Goal: Transaction & Acquisition: Purchase product/service

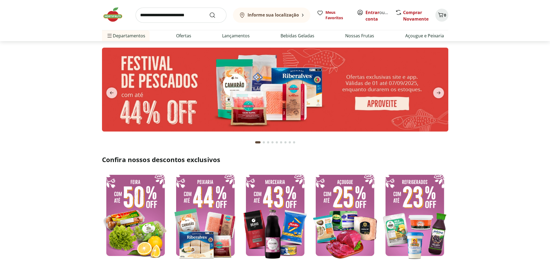
click at [247, 94] on img at bounding box center [275, 90] width 346 height 84
select select "**********"
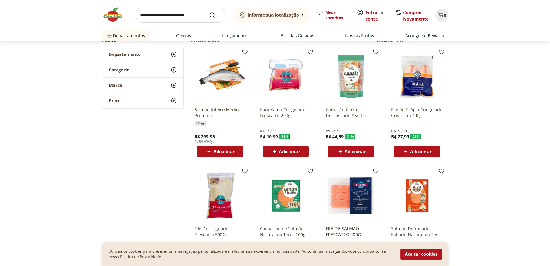
scroll to position [26, 0]
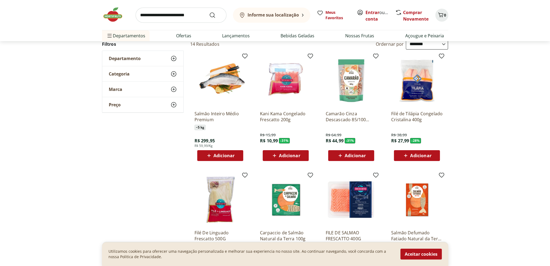
click at [408, 156] on icon at bounding box center [405, 155] width 7 height 6
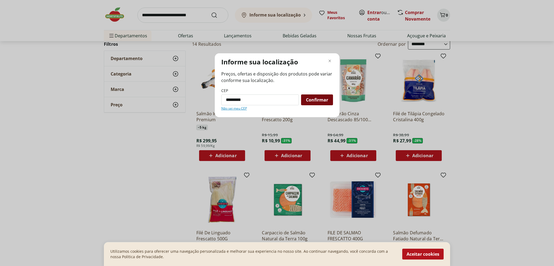
type input "*********"
click at [315, 99] on span "Confirmar" at bounding box center [317, 100] width 22 height 4
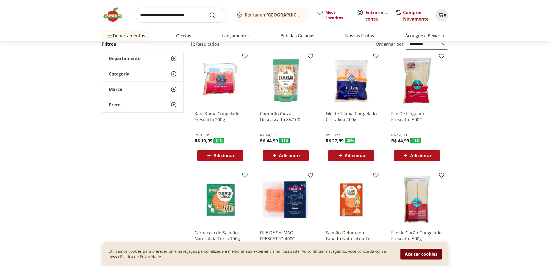
click at [417, 252] on button "Aceitar cookies" at bounding box center [421, 254] width 41 height 11
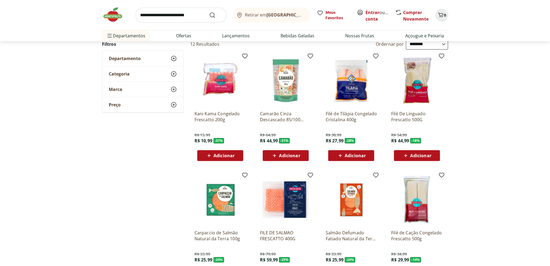
click at [360, 155] on span "Adicionar" at bounding box center [355, 155] width 21 height 4
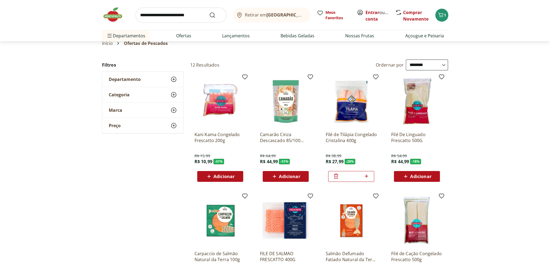
scroll to position [0, 0]
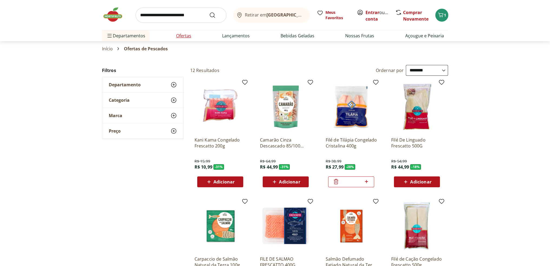
click at [188, 37] on link "Ofertas" at bounding box center [183, 35] width 15 height 6
select select "**********"
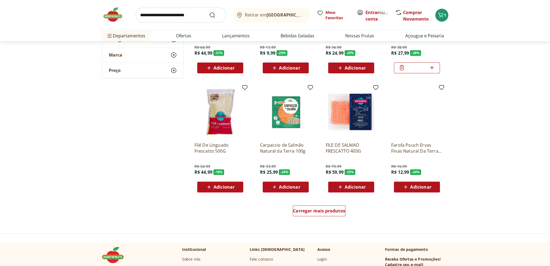
scroll to position [226, 0]
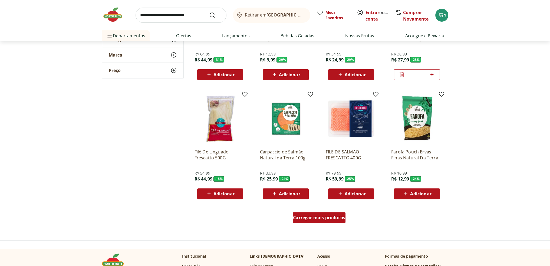
click at [314, 219] on span "Carregar mais produtos" at bounding box center [319, 217] width 52 height 4
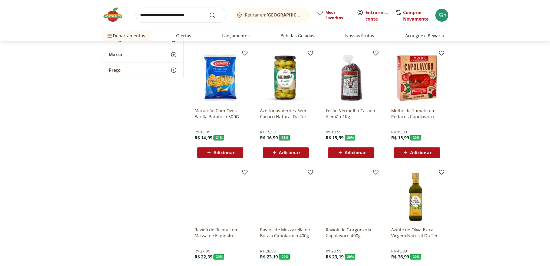
scroll to position [543, 0]
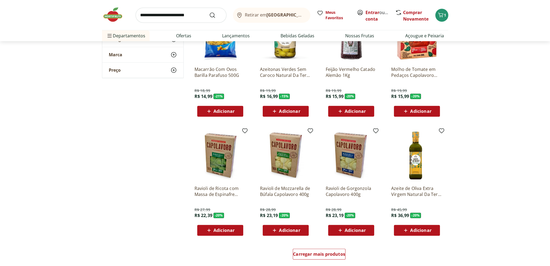
drag, startPoint x: 549, startPoint y: 137, endPoint x: 545, endPoint y: 158, distance: 21.5
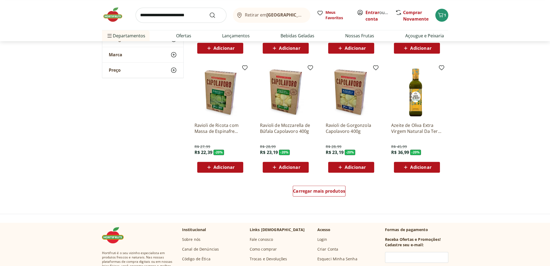
scroll to position [614, 0]
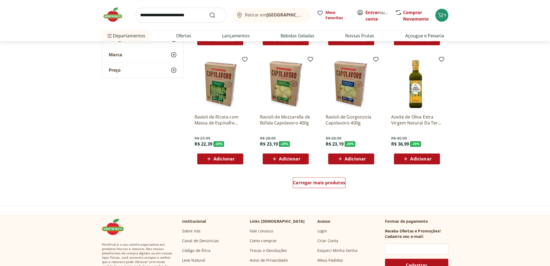
click at [362, 160] on span "Adicionar" at bounding box center [355, 159] width 21 height 4
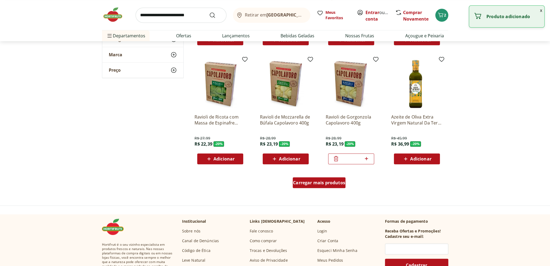
click at [320, 185] on span "Carregar mais produtos" at bounding box center [319, 183] width 52 height 4
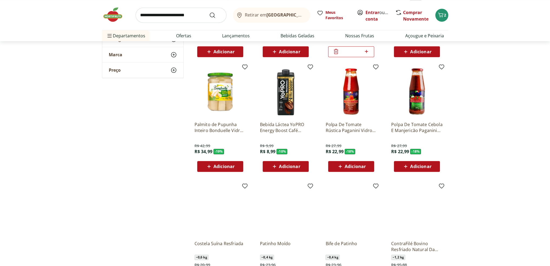
scroll to position [723, 0]
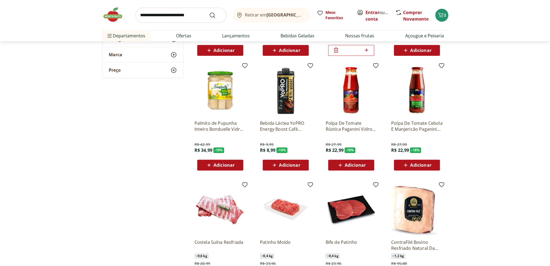
click at [432, 166] on div "Adicionar" at bounding box center [416, 165] width 37 height 10
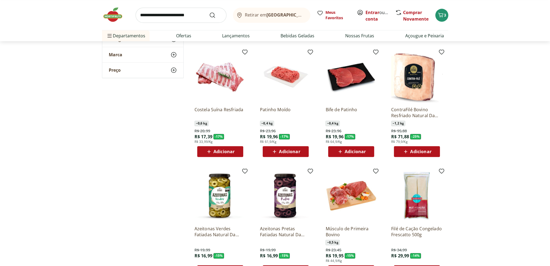
scroll to position [858, 0]
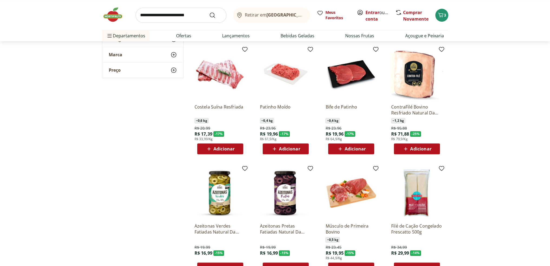
click at [295, 148] on span "Adicionar" at bounding box center [289, 149] width 21 height 4
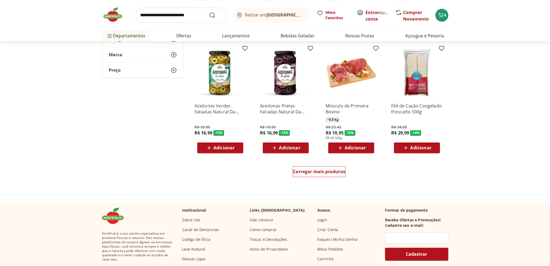
scroll to position [966, 0]
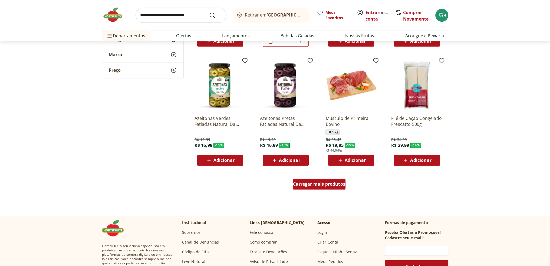
click at [337, 188] on div "Carregar mais produtos" at bounding box center [319, 184] width 53 height 11
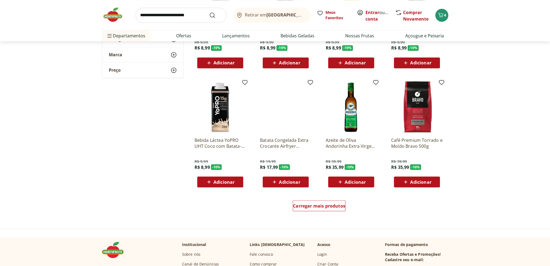
scroll to position [1299, 0]
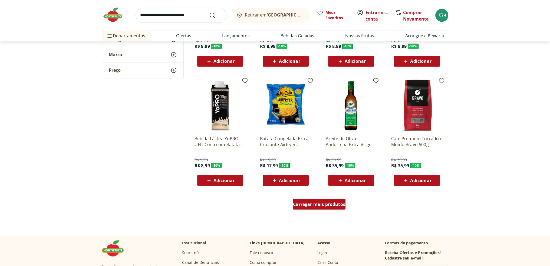
click at [335, 205] on span "Carregar mais produtos" at bounding box center [319, 204] width 52 height 4
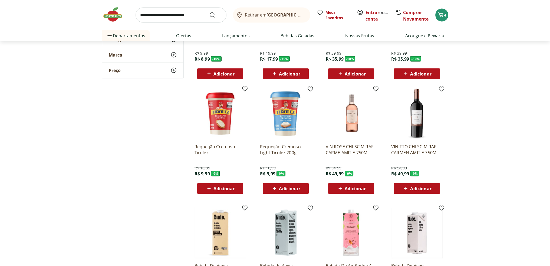
scroll to position [1407, 0]
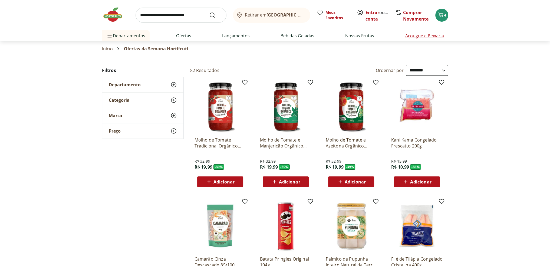
click at [436, 37] on link "Açougue e Peixaria" at bounding box center [424, 35] width 39 height 6
select select "**********"
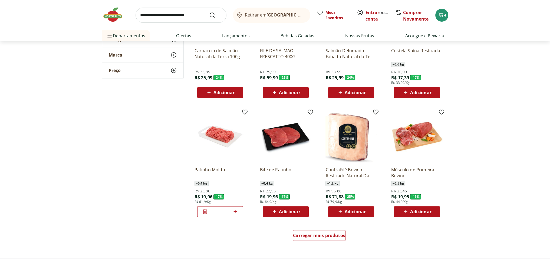
scroll to position [214, 0]
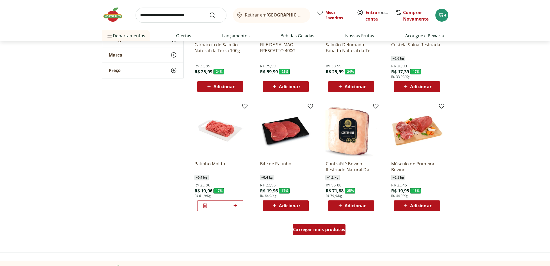
click at [337, 231] on span "Carregar mais produtos" at bounding box center [319, 229] width 52 height 4
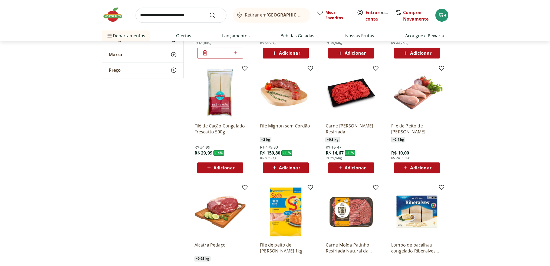
scroll to position [374, 0]
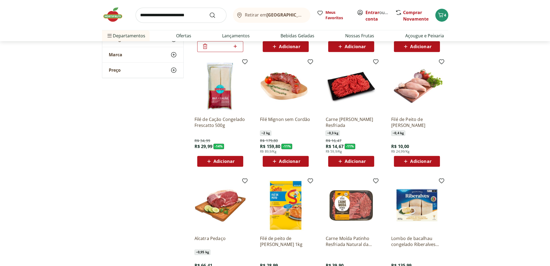
click at [419, 161] on span "Adicionar" at bounding box center [420, 161] width 21 height 4
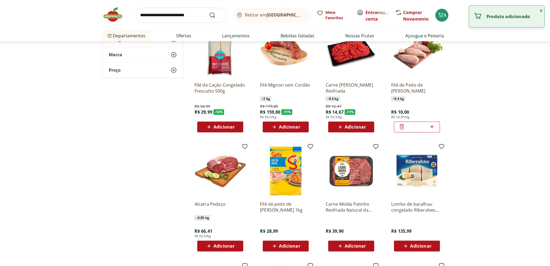
scroll to position [409, 0]
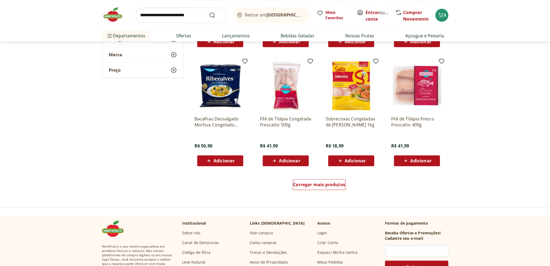
scroll to position [627, 0]
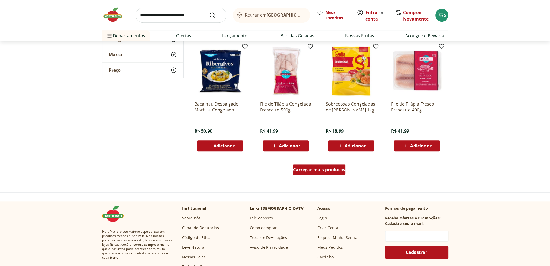
click at [317, 174] on div "Carregar mais produtos" at bounding box center [319, 169] width 53 height 11
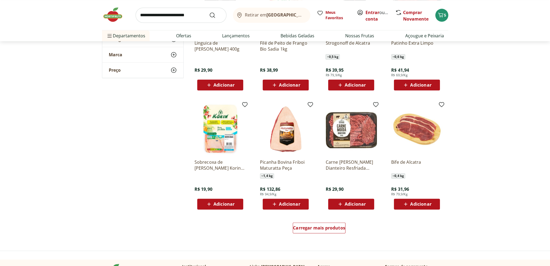
scroll to position [934, 0]
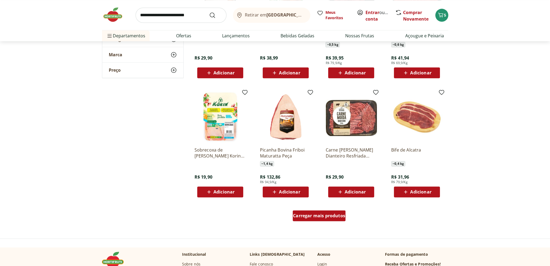
click at [325, 216] on span "Carregar mais produtos" at bounding box center [319, 216] width 52 height 4
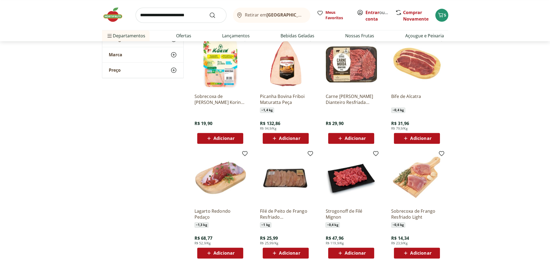
scroll to position [1034, 0]
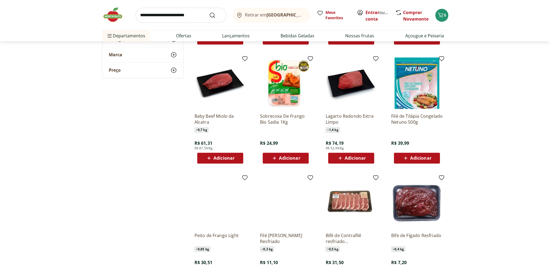
scroll to position [1215, 0]
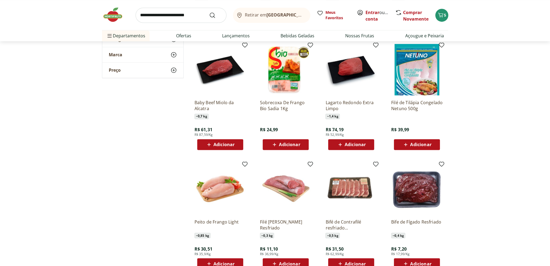
click at [225, 144] on span "Adicionar" at bounding box center [224, 144] width 21 height 4
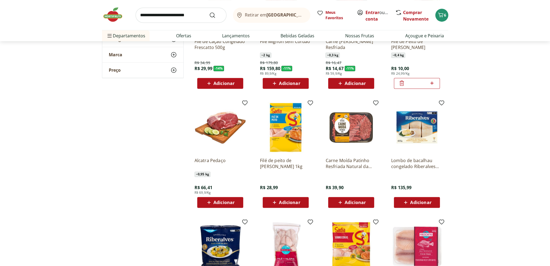
scroll to position [257, 0]
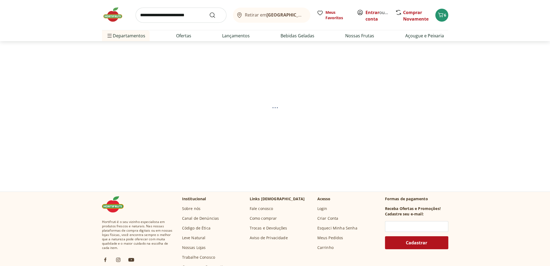
select select "**********"
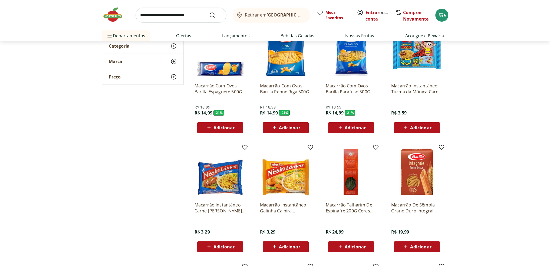
scroll to position [189, 0]
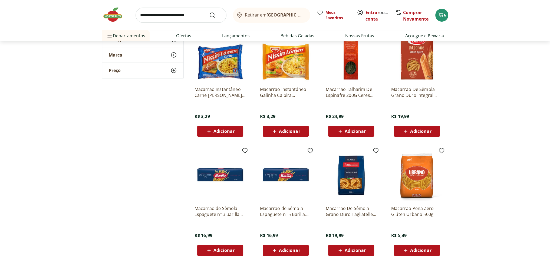
click at [219, 251] on span "Adicionar" at bounding box center [224, 250] width 21 height 4
click at [234, 251] on icon at bounding box center [235, 250] width 7 height 6
type input "*"
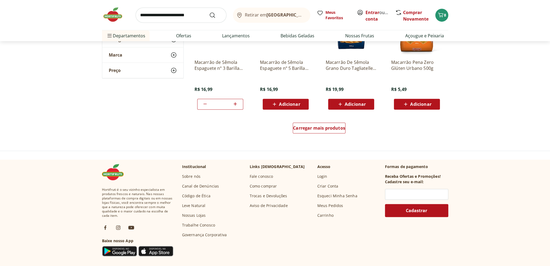
scroll to position [390, 0]
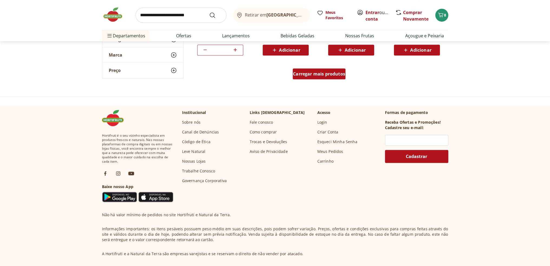
click at [329, 72] on span "Carregar mais produtos" at bounding box center [319, 74] width 52 height 4
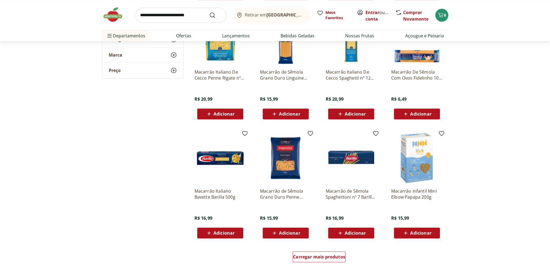
scroll to position [574, 0]
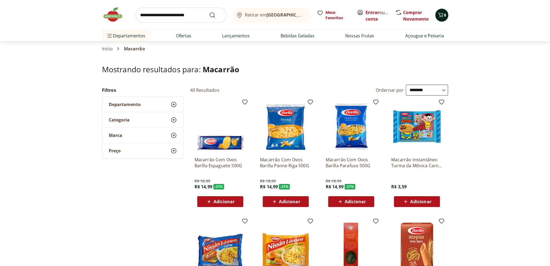
click at [444, 12] on span "8" at bounding box center [445, 14] width 2 height 5
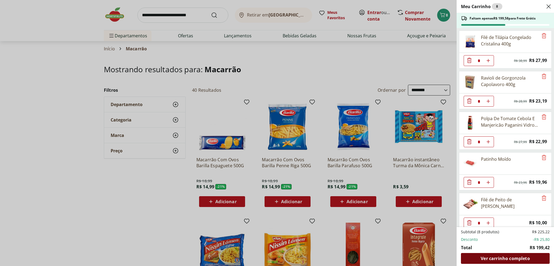
click at [483, 258] on span "Ver carrinho completo" at bounding box center [505, 258] width 49 height 4
